Goal: Book appointment/travel/reservation

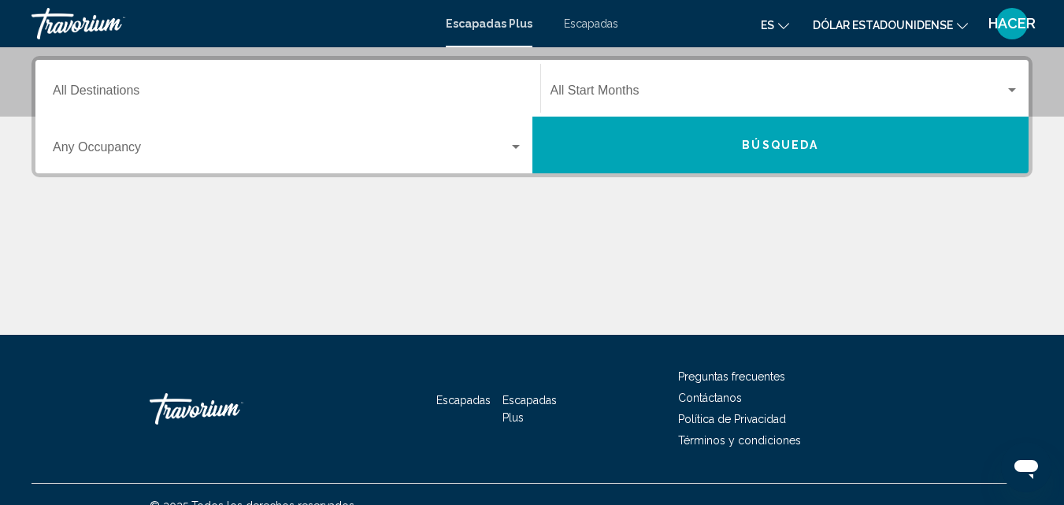
scroll to position [378, 0]
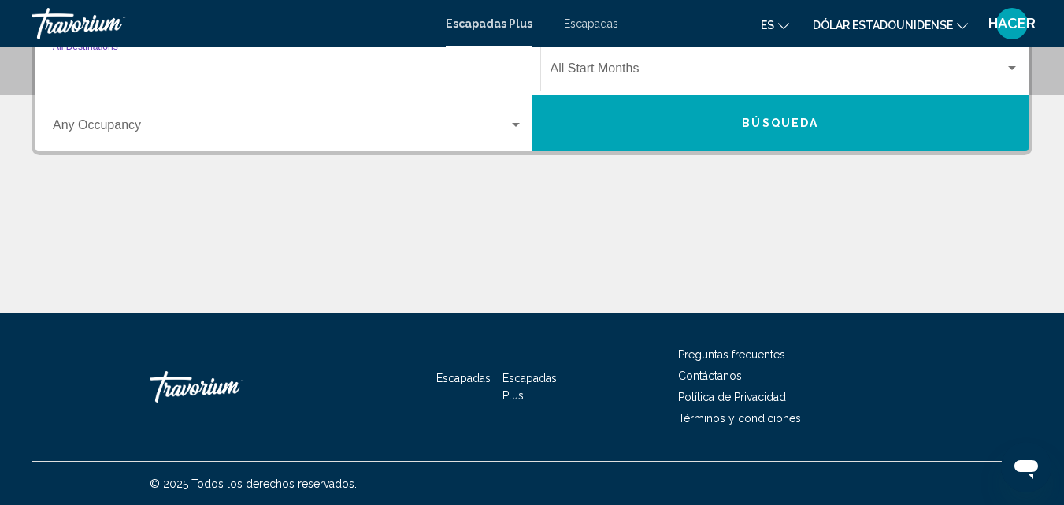
click at [273, 68] on input "Destination All Destinations" at bounding box center [288, 72] width 470 height 14
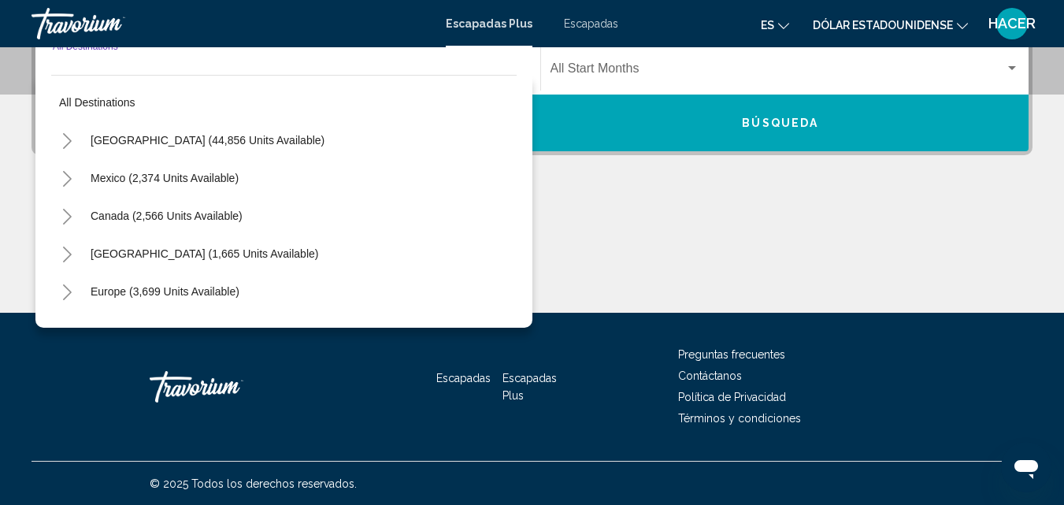
scroll to position [361, 0]
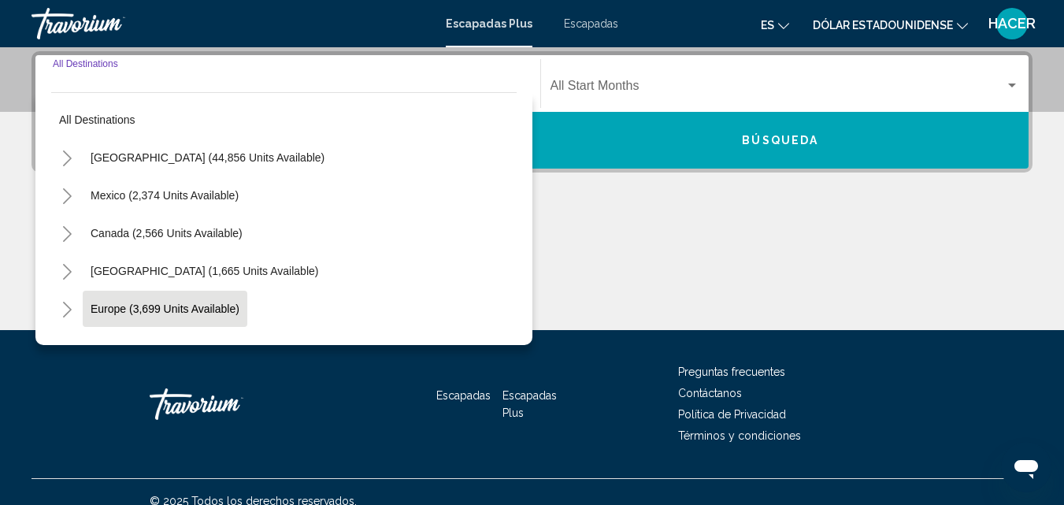
click at [136, 306] on span "Europe (3,699 units available)" at bounding box center [165, 309] width 149 height 13
type input "**********"
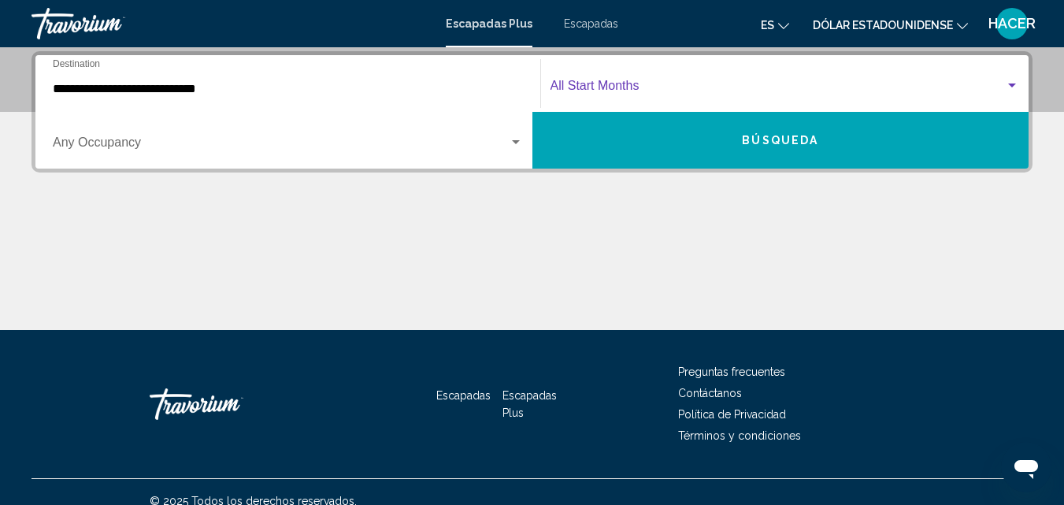
click at [1010, 82] on div "Widget de búsqueda" at bounding box center [1012, 86] width 14 height 13
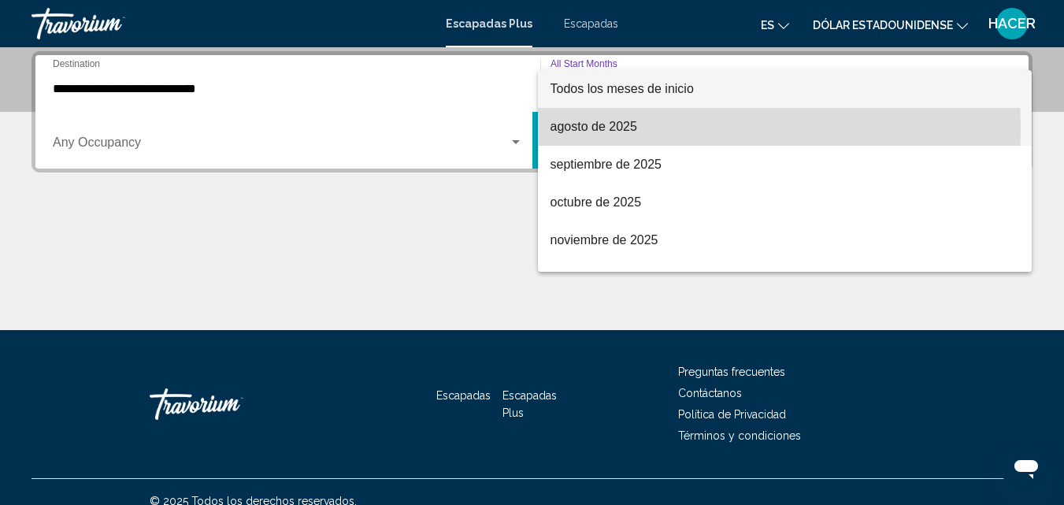
click at [628, 127] on font "agosto de 2025" at bounding box center [594, 126] width 87 height 13
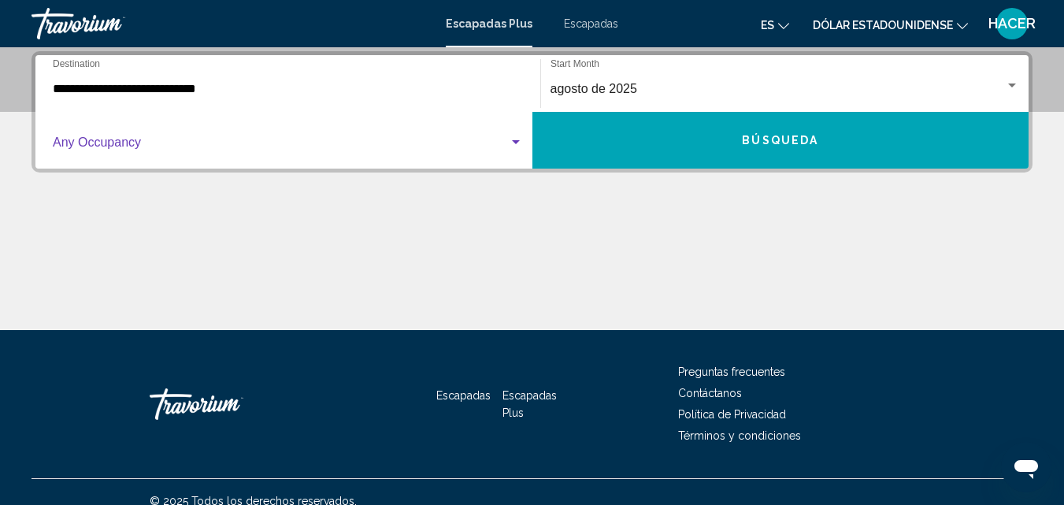
click at [516, 143] on div "Widget de búsqueda" at bounding box center [516, 142] width 8 height 4
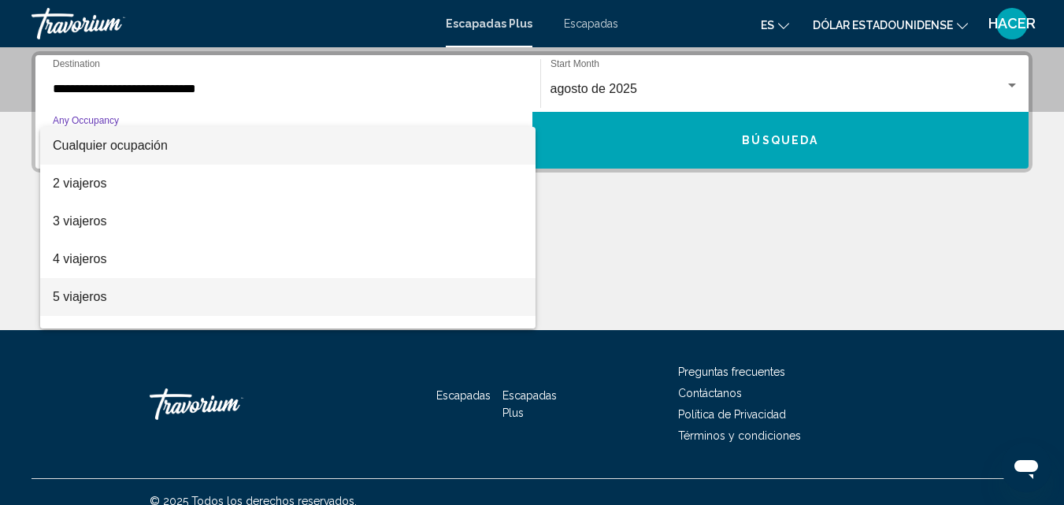
click at [91, 296] on font "5 viajeros" at bounding box center [80, 296] width 54 height 13
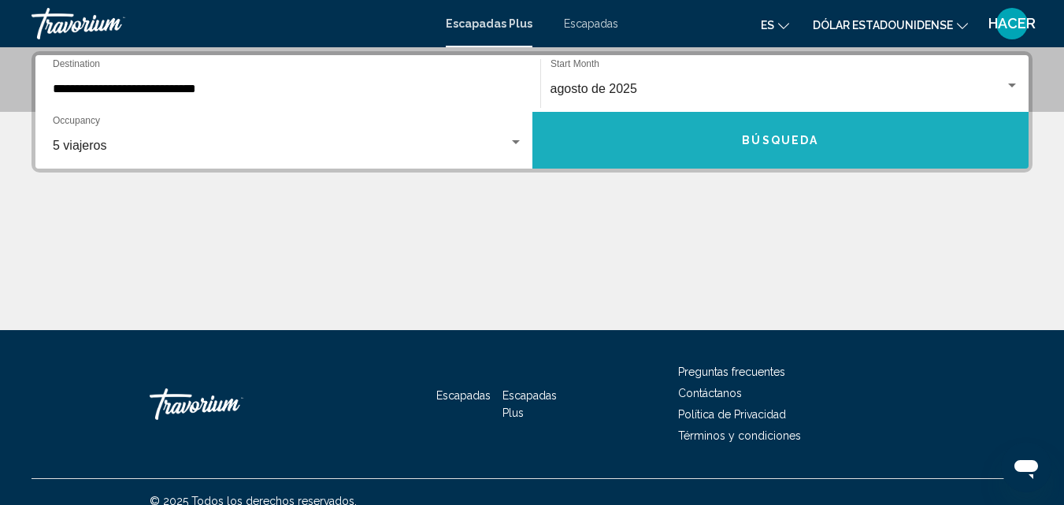
click at [770, 144] on span "Búsqueda" at bounding box center [780, 141] width 76 height 13
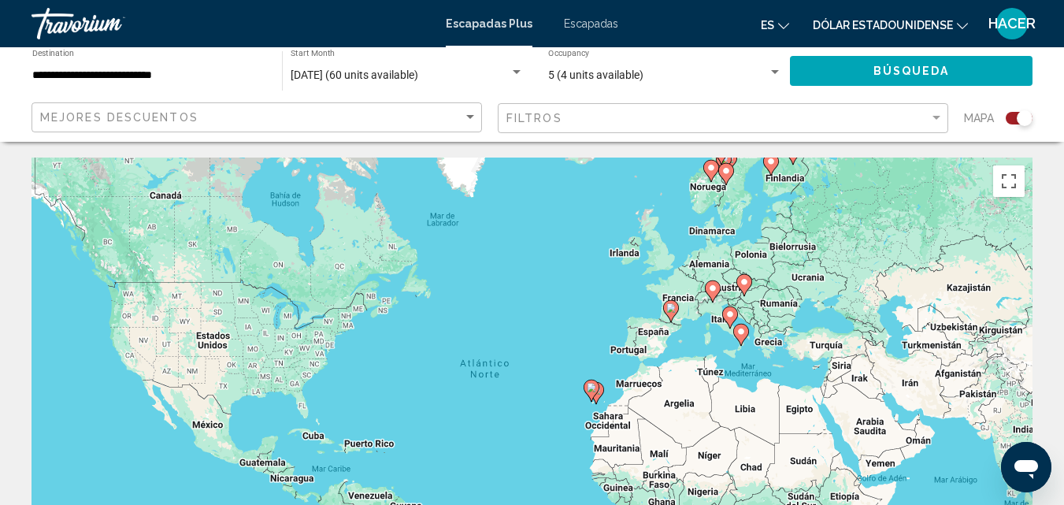
click at [659, 331] on div "Para activar la función de arrastre con el teclado, pulsa Alt + Intro. Cuando h…" at bounding box center [532, 394] width 1001 height 473
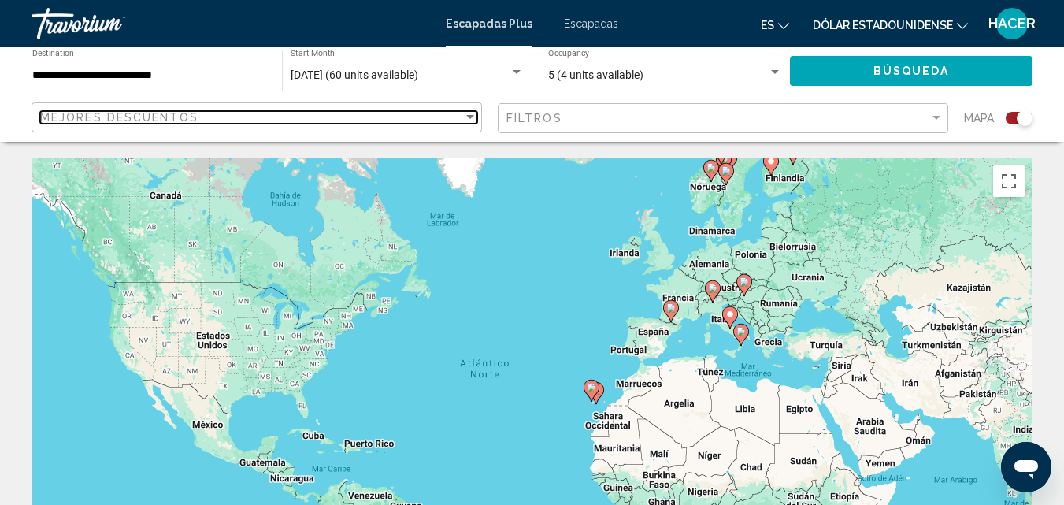
click at [472, 114] on div "Sort by" at bounding box center [470, 117] width 14 height 13
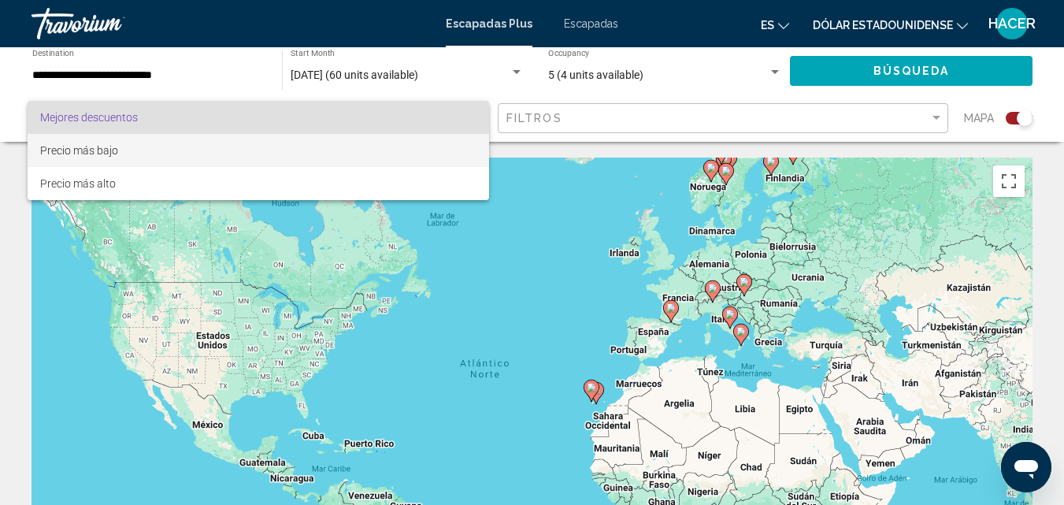
click at [101, 150] on font "Precio más bajo" at bounding box center [79, 150] width 78 height 13
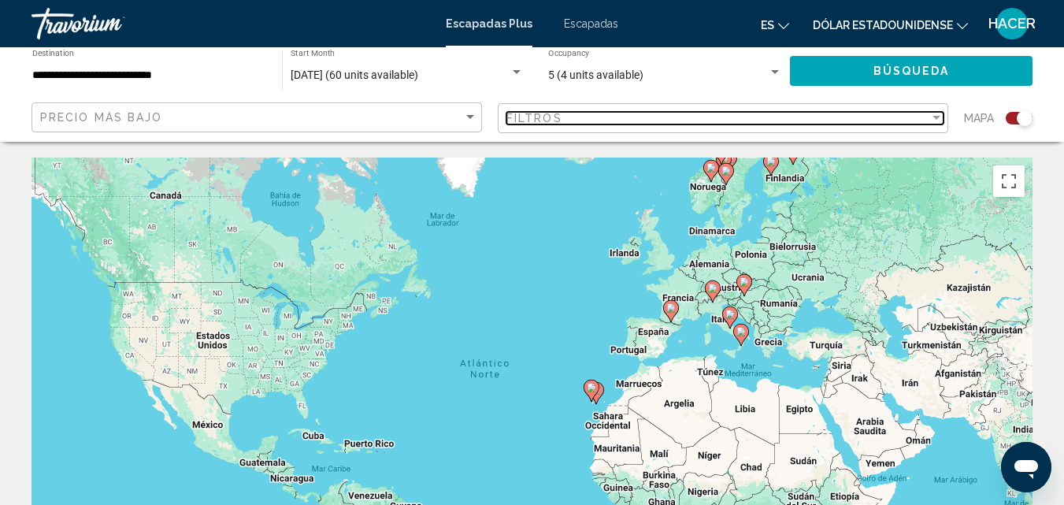
click at [936, 117] on div "Filter" at bounding box center [937, 118] width 8 height 4
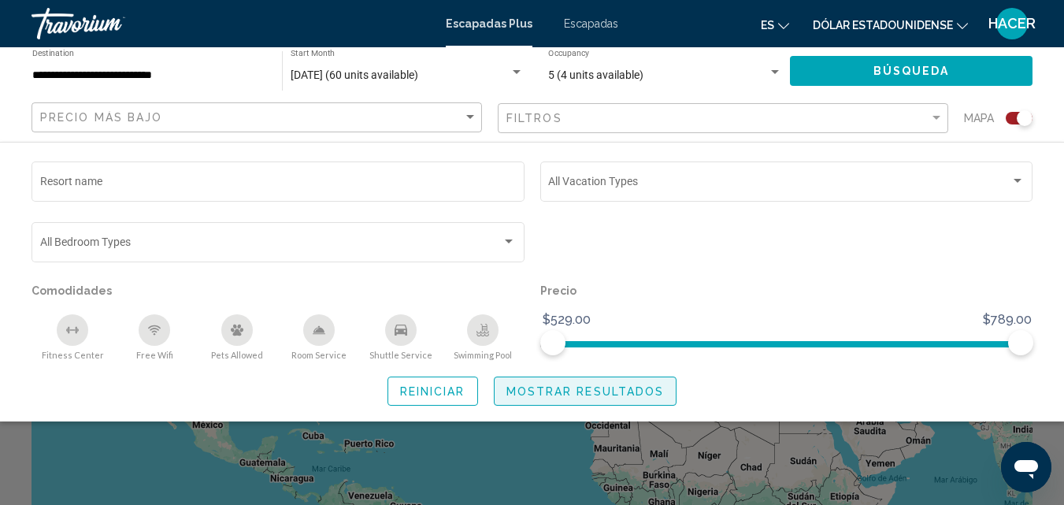
click at [575, 392] on span "Mostrar resultados" at bounding box center [586, 391] width 158 height 13
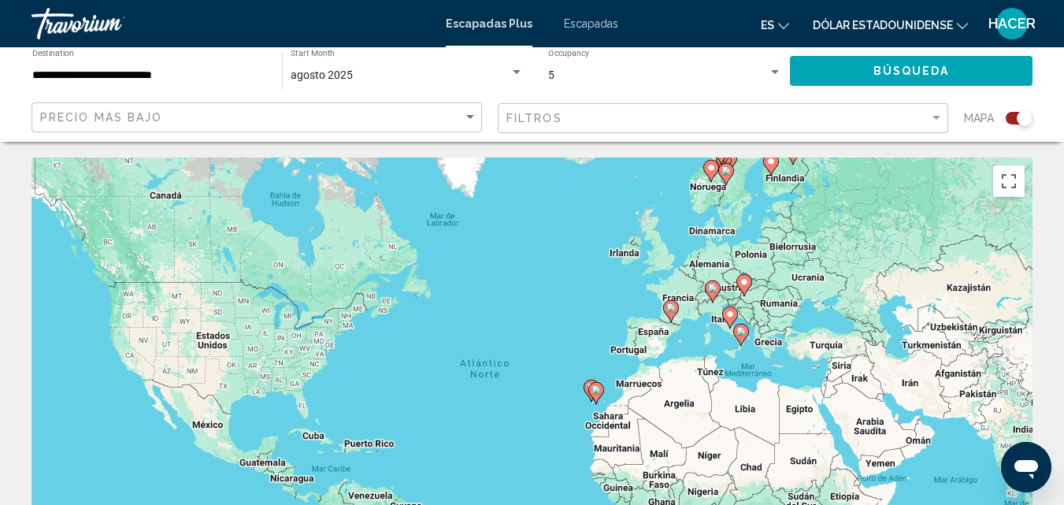
click at [670, 314] on icon "Contenido principal" at bounding box center [670, 311] width 14 height 20
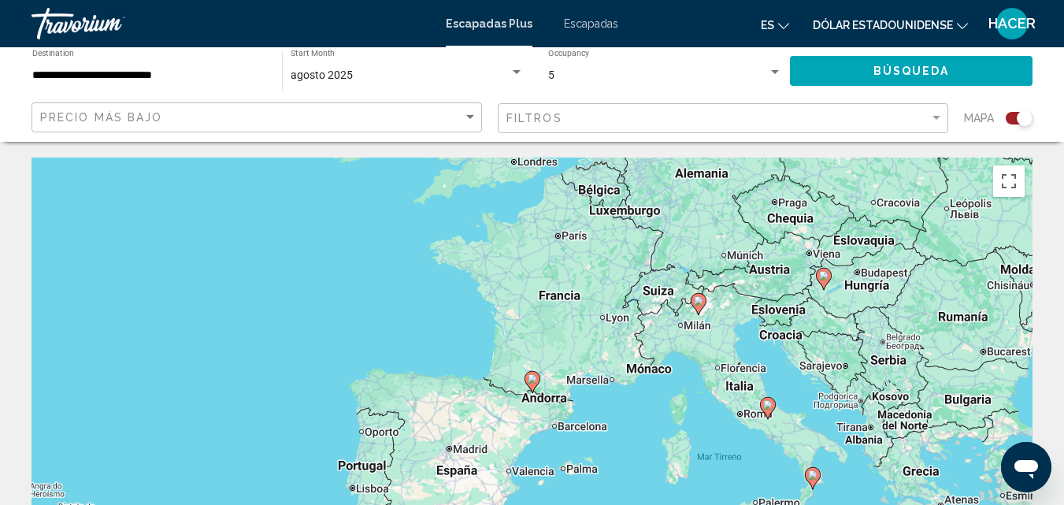
click at [765, 410] on icon "Contenido principal" at bounding box center [767, 408] width 14 height 20
type input "**********"
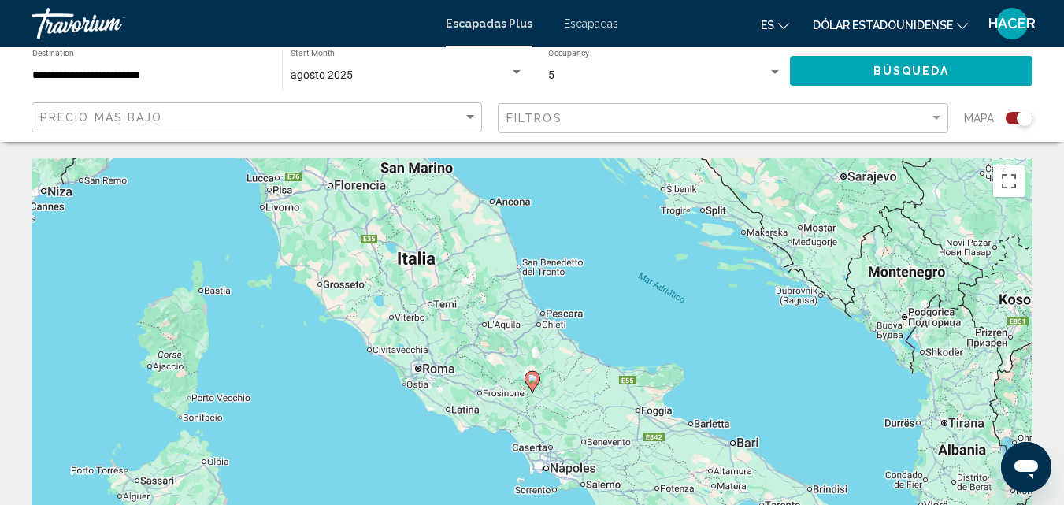
click at [333, 189] on div "Para desplazarte, pulsa las teclas [PERSON_NAME]. Para activar la función de ar…" at bounding box center [532, 394] width 1001 height 473
